Goal: Task Accomplishment & Management: Manage account settings

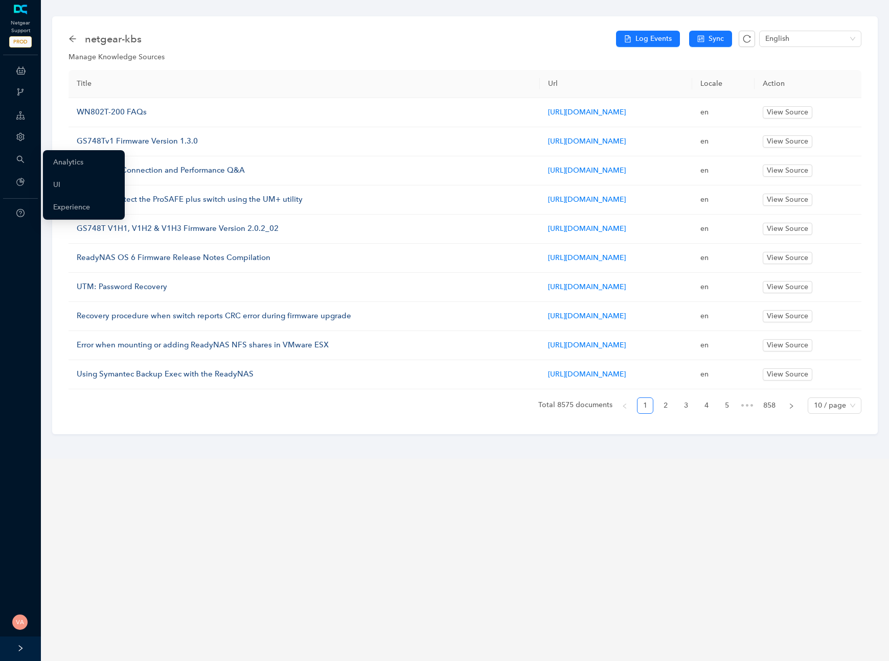
click at [25, 157] on div "Search" at bounding box center [20, 160] width 37 height 20
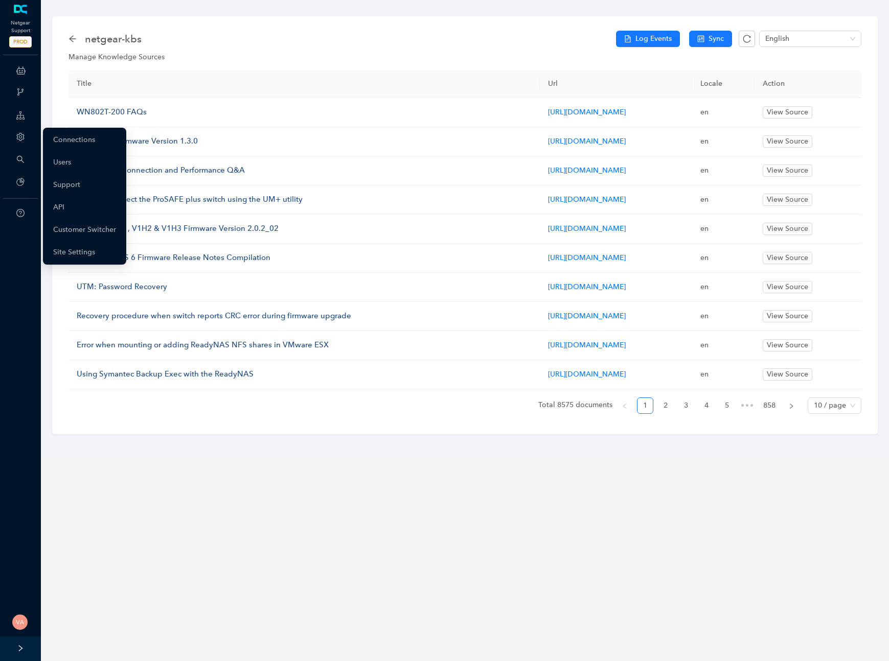
click at [28, 139] on div "Account" at bounding box center [20, 138] width 37 height 20
click at [95, 233] on link "Customer Switcher" at bounding box center [84, 230] width 63 height 20
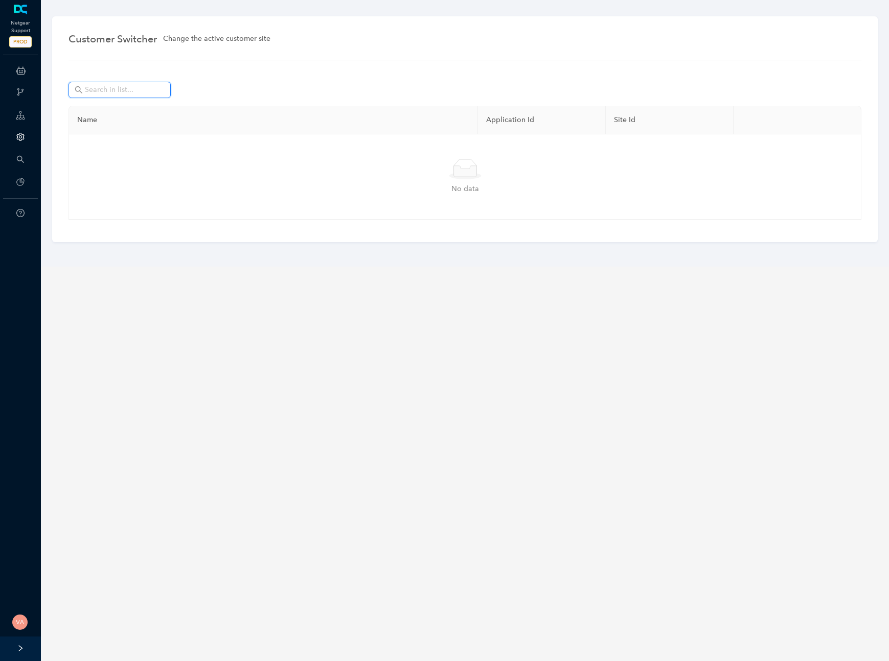
click at [121, 94] on input "text" at bounding box center [121, 89] width 72 height 11
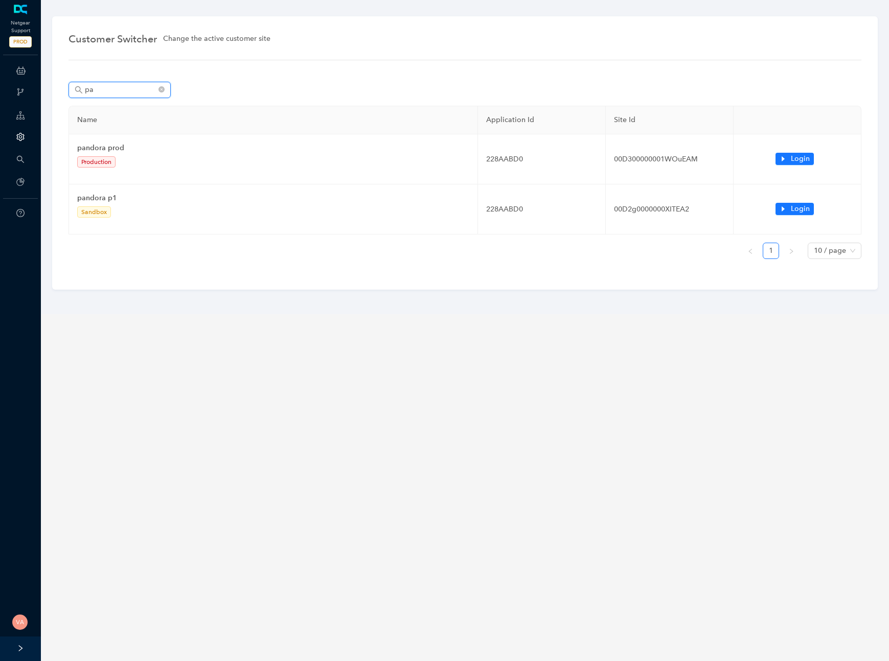
type input "p"
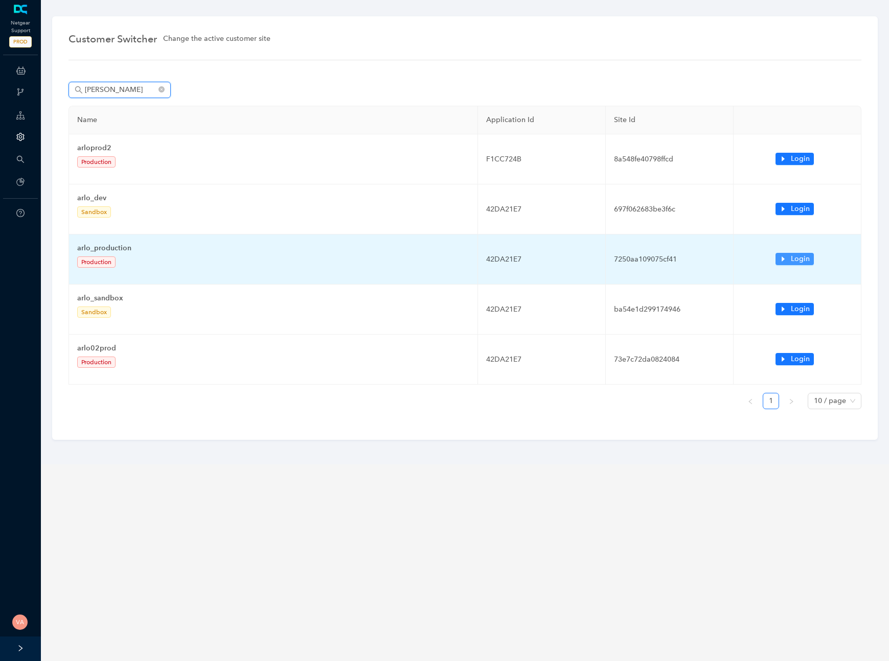
type input "[PERSON_NAME]"
click at [801, 255] on span "Login" at bounding box center [799, 258] width 19 height 11
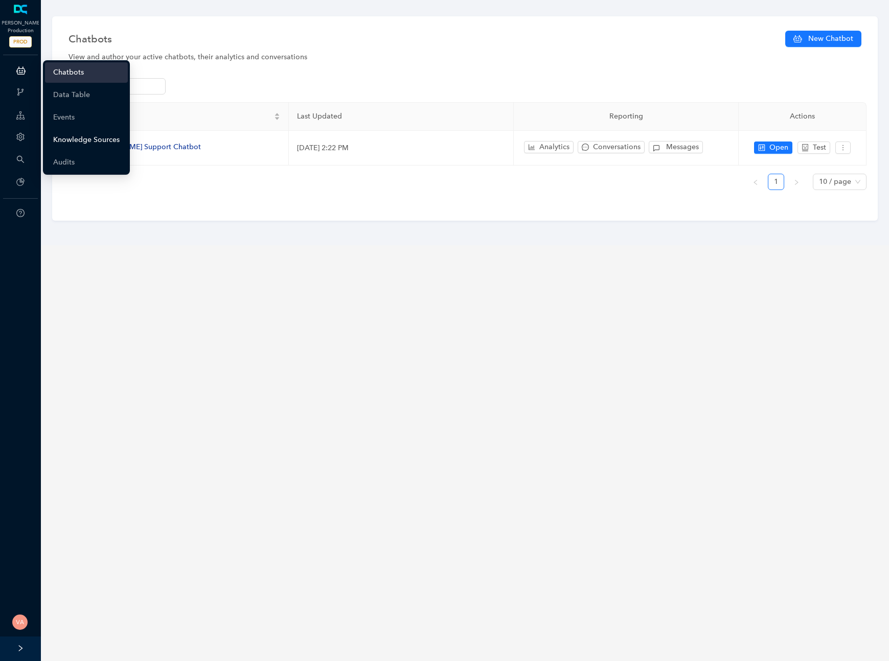
click at [84, 135] on link "Knowledge Sources" at bounding box center [86, 140] width 66 height 20
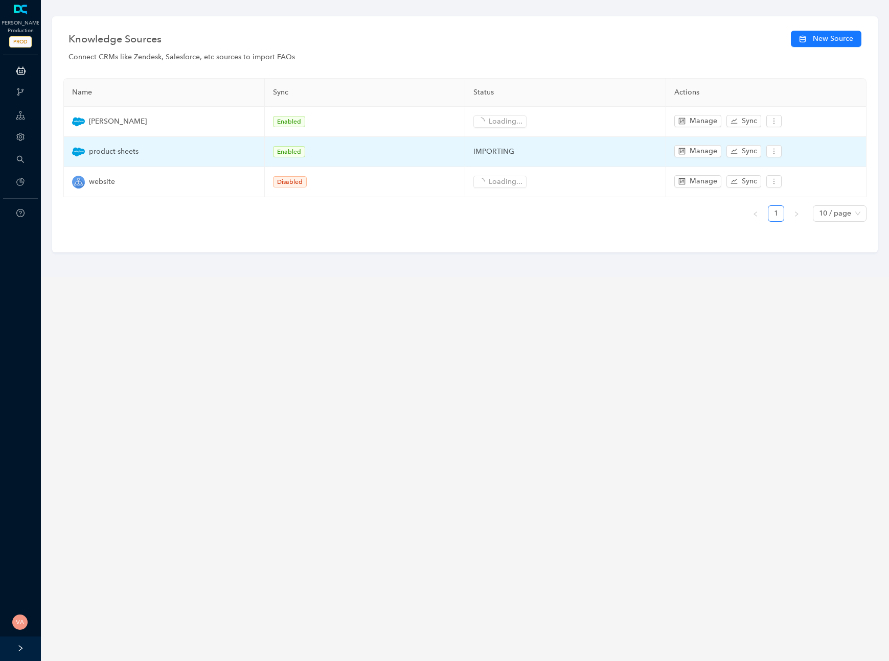
click at [130, 153] on span "product-sheets" at bounding box center [114, 151] width 50 height 11
click at [685, 147] on button "Manage" at bounding box center [697, 151] width 47 height 12
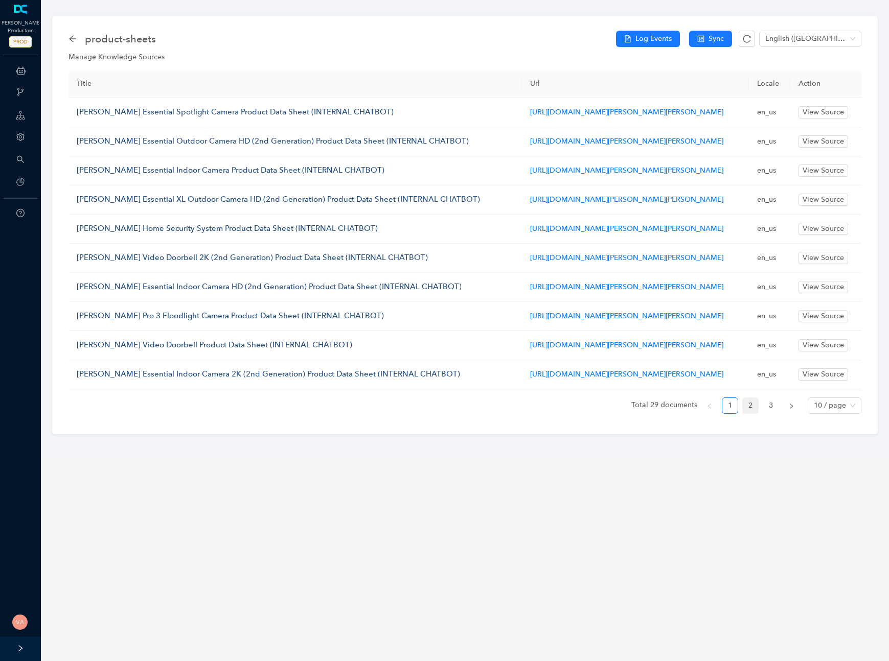
click at [756, 413] on link "2" at bounding box center [749, 405] width 15 height 15
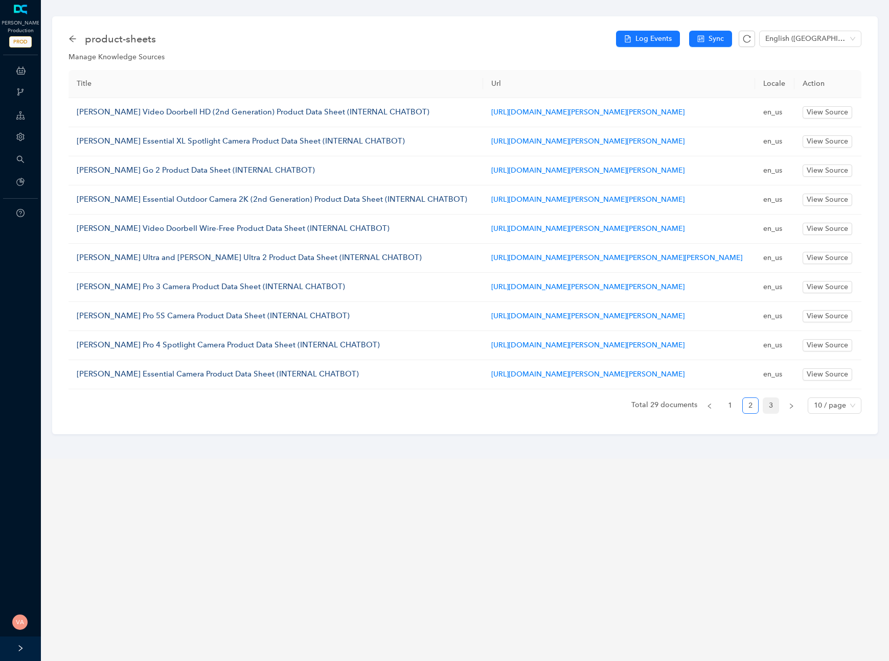
click at [771, 413] on link "3" at bounding box center [770, 405] width 15 height 15
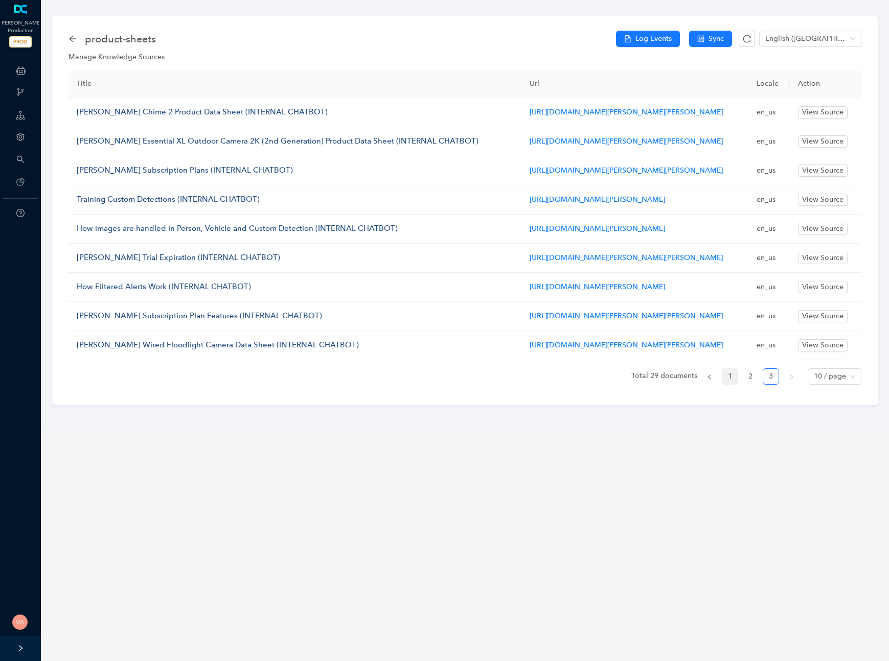
click at [728, 384] on link "1" at bounding box center [729, 376] width 15 height 15
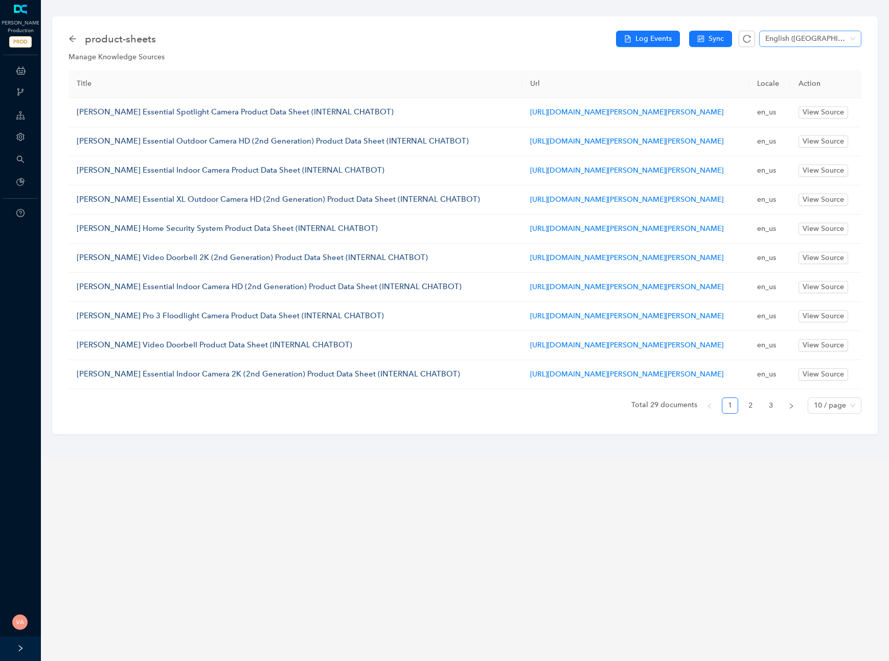
click at [805, 42] on span "English (United States)" at bounding box center [810, 38] width 90 height 15
click at [797, 72] on div "English" at bounding box center [810, 71] width 86 height 11
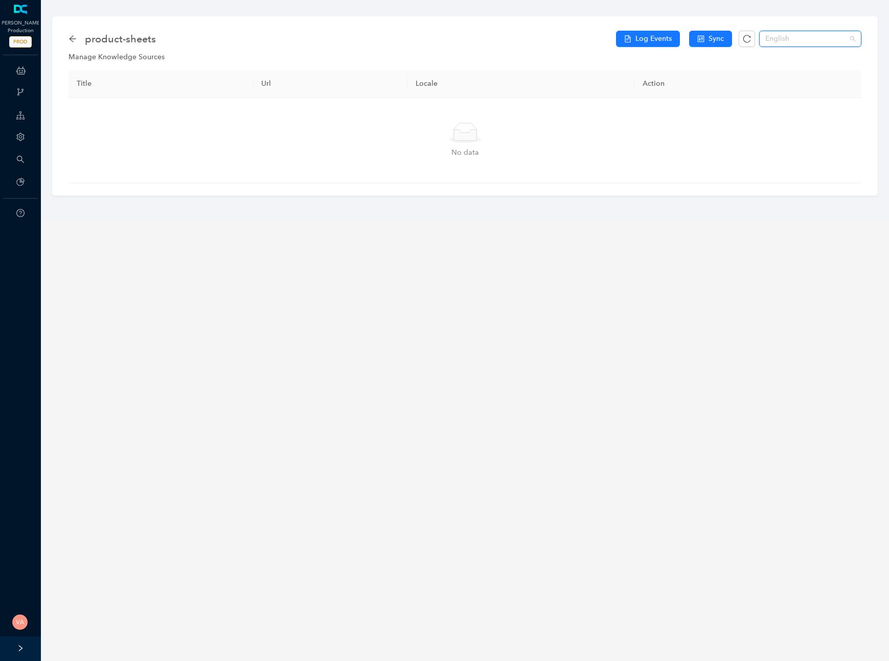
click at [769, 34] on span "English" at bounding box center [810, 38] width 90 height 15
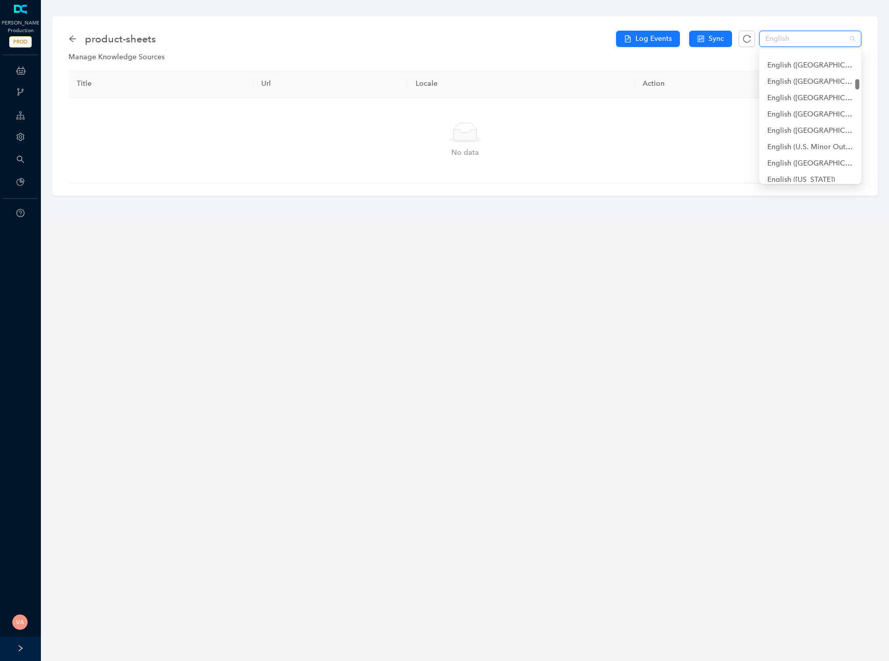
scroll to position [2018, 0]
click at [803, 147] on div "English (United States)" at bounding box center [810, 150] width 86 height 11
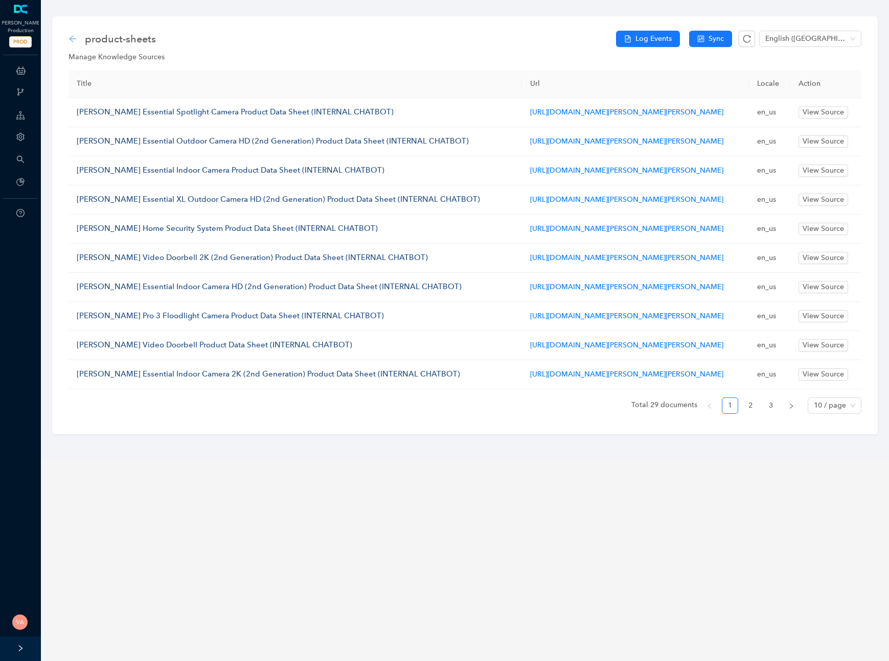
click at [73, 35] on icon "arrow-left" at bounding box center [72, 39] width 8 height 8
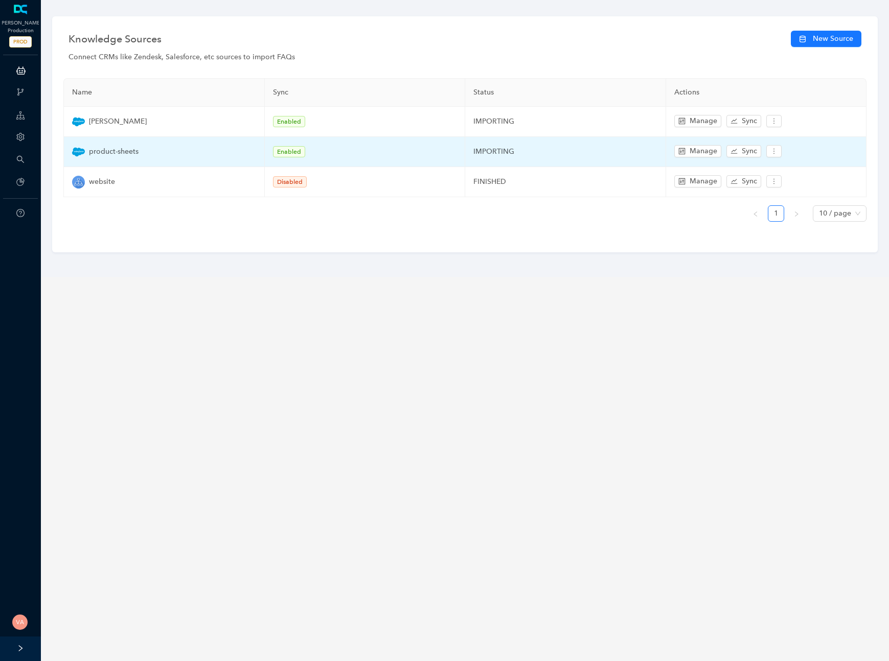
click at [122, 154] on span "product-sheets" at bounding box center [114, 151] width 50 height 11
copy span "product-sheets"
